Goal: Information Seeking & Learning: Check status

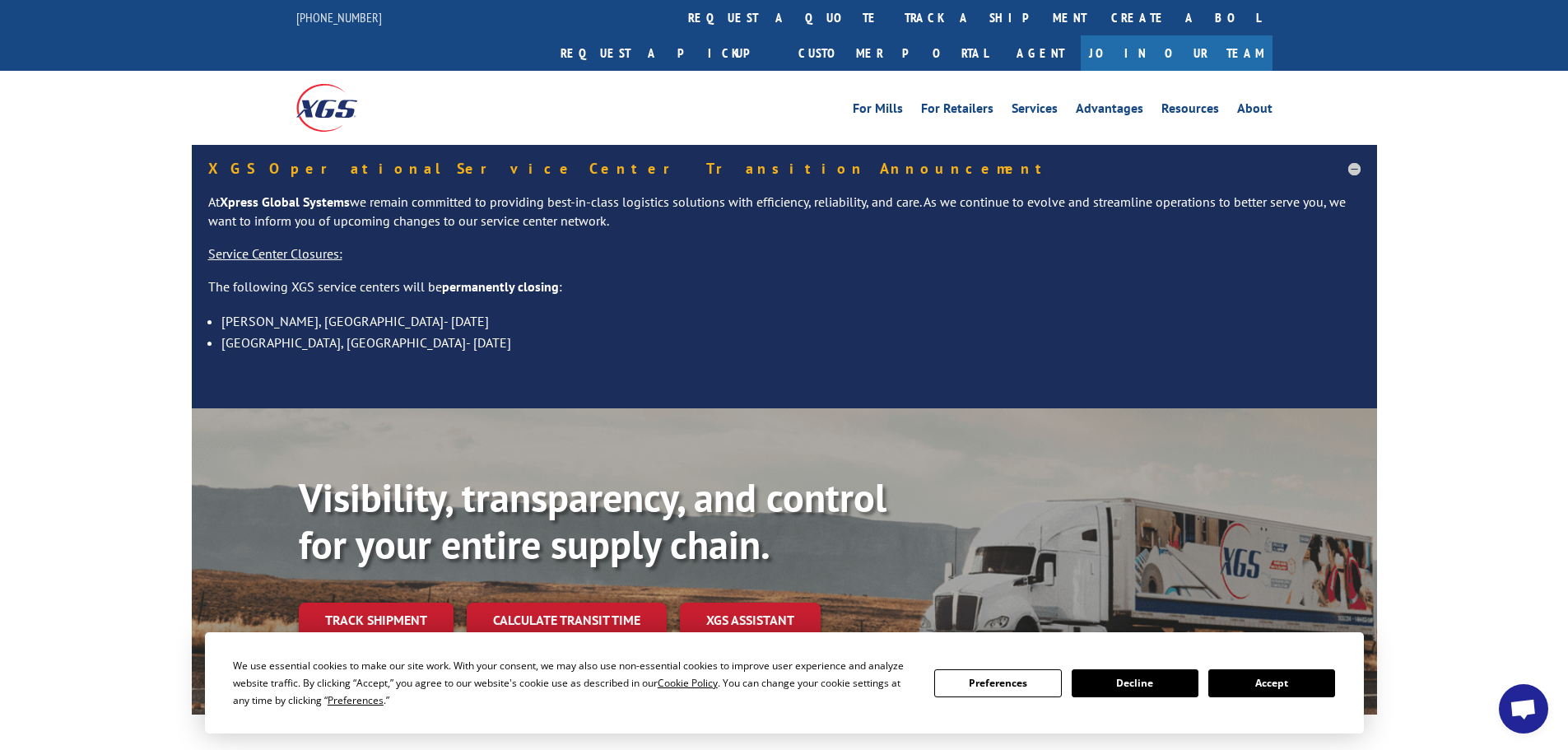
click at [1274, 684] on button "Accept" at bounding box center [1271, 683] width 127 height 28
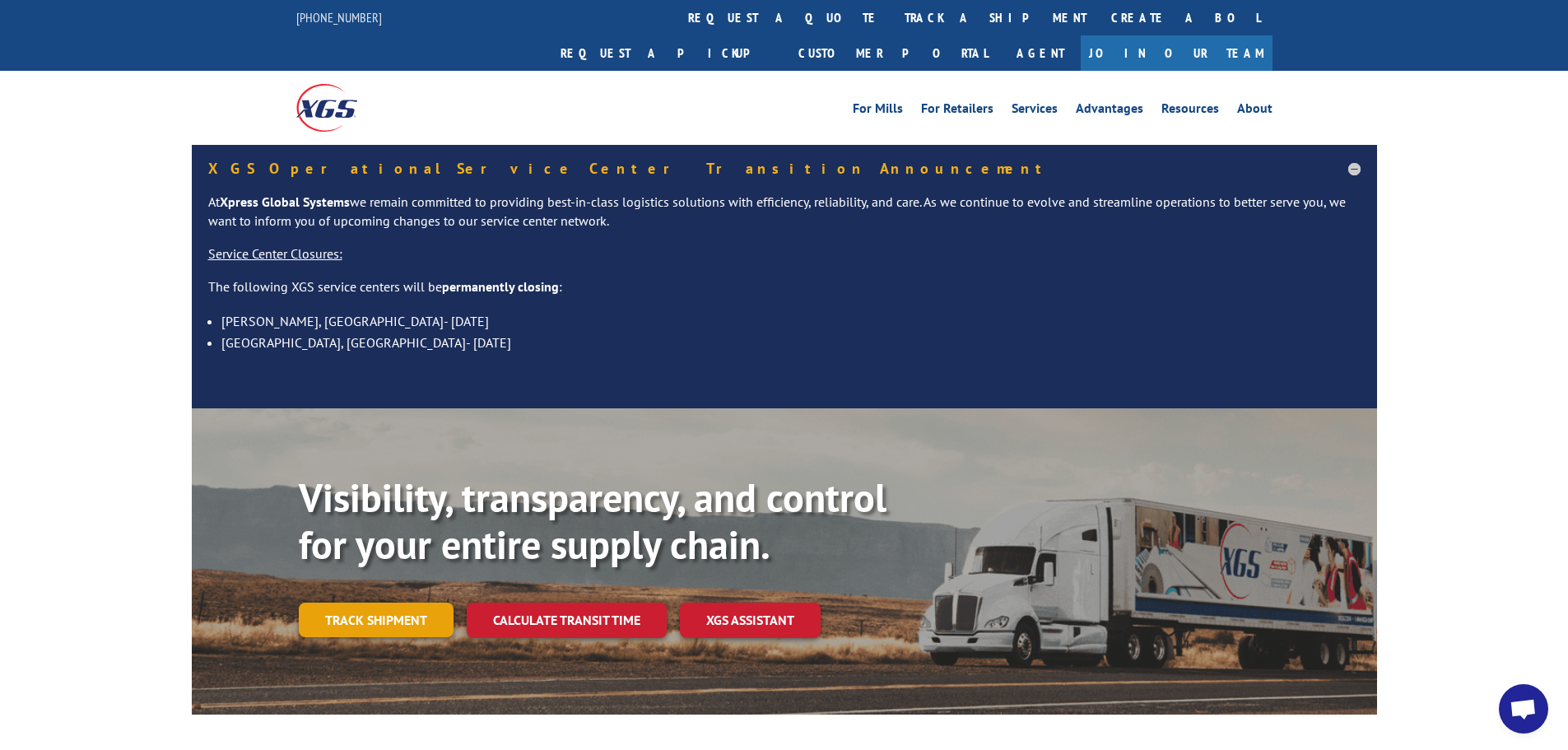
click at [399, 602] on link "Track shipment" at bounding box center [375, 619] width 155 height 35
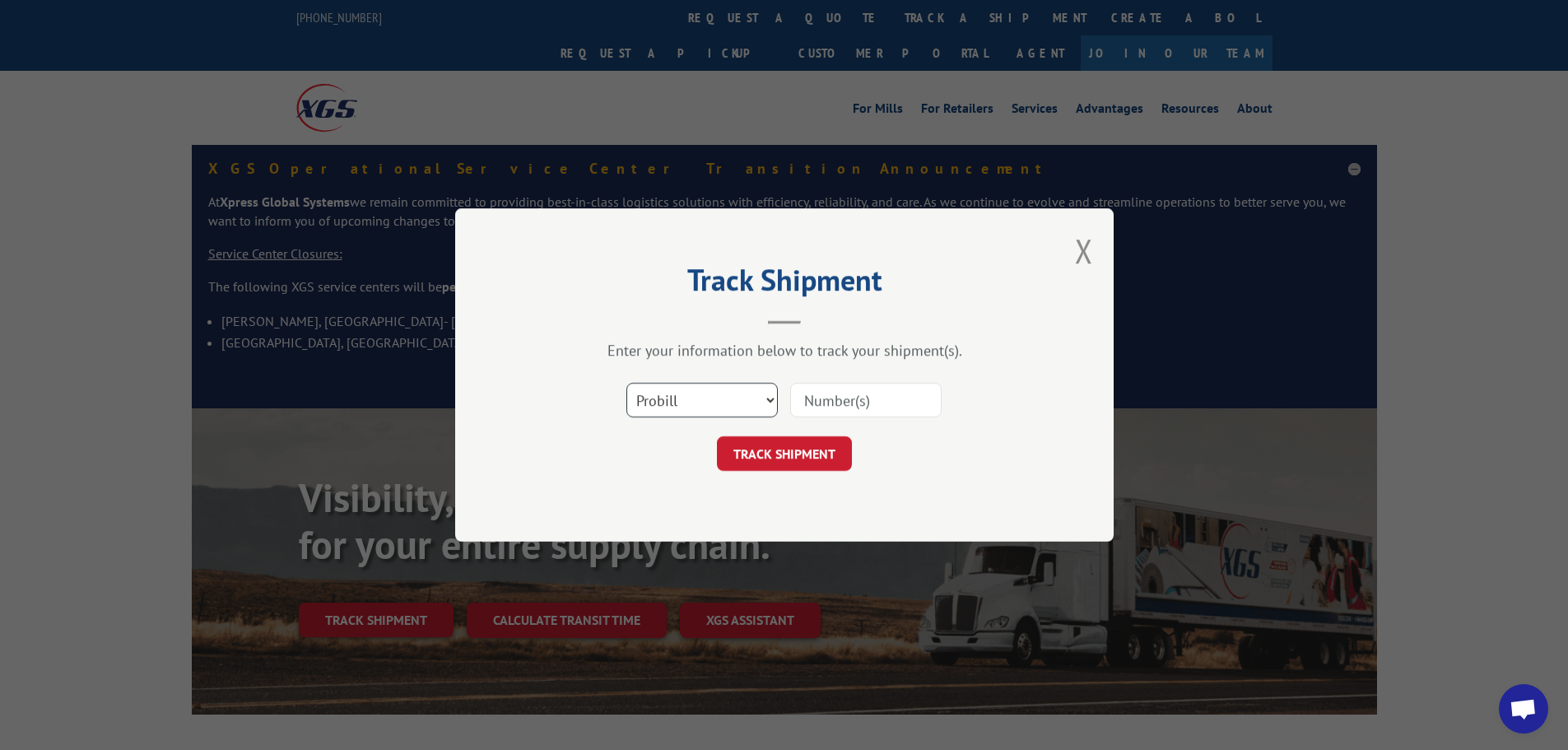
click at [699, 395] on select "Select category... Probill BOL PO" at bounding box center [702, 400] width 152 height 35
select select "po"
click at [626, 383] on select "Select category... Probill BOL PO" at bounding box center [702, 400] width 152 height 35
click at [810, 410] on input at bounding box center [866, 400] width 152 height 35
paste input "16512185"
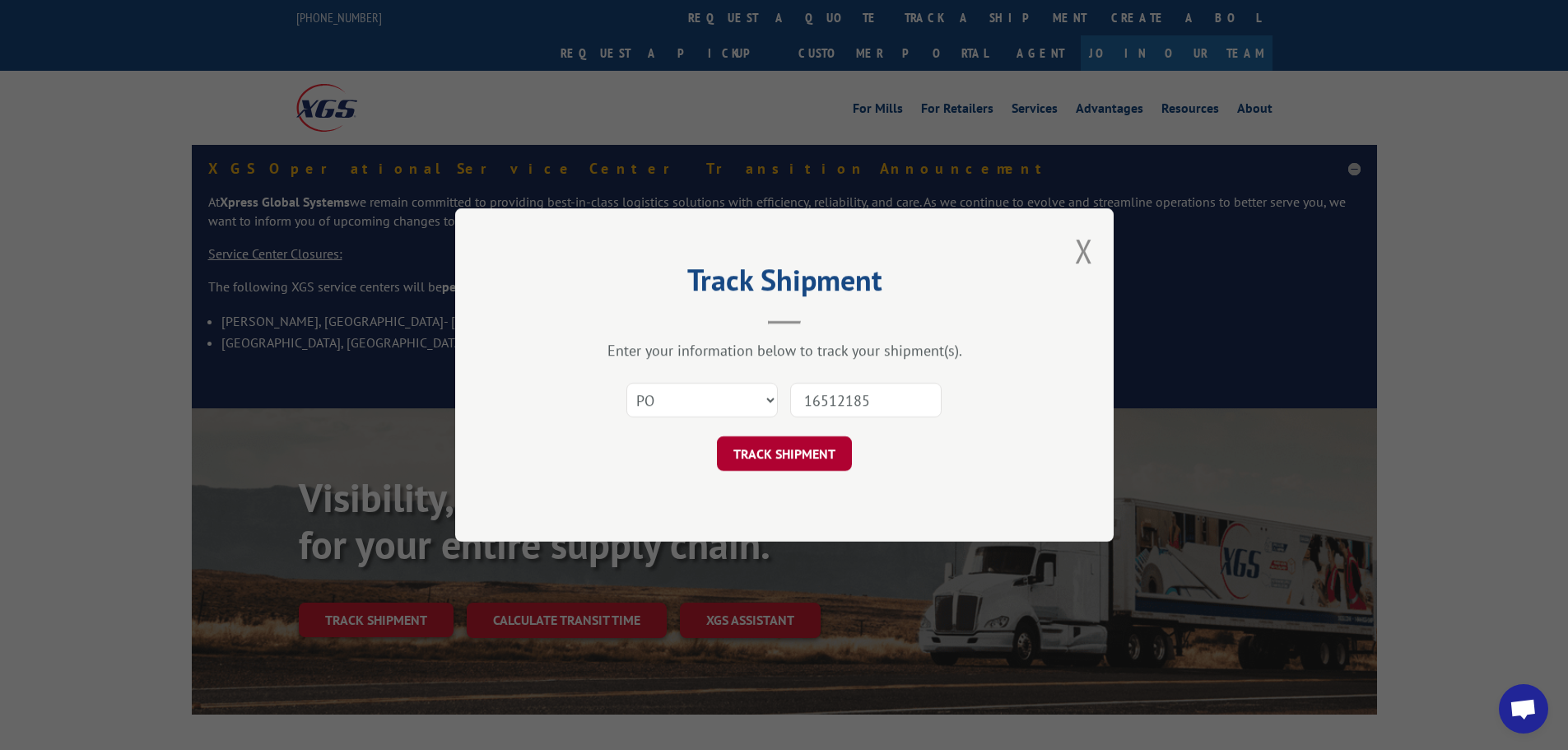
type input "16512185"
click at [774, 458] on button "TRACK SHIPMENT" at bounding box center [784, 453] width 135 height 35
